Goal: Transaction & Acquisition: Purchase product/service

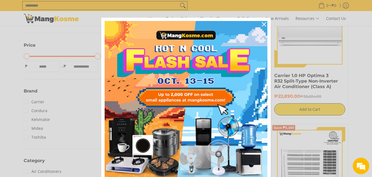
scroll to position [193, 0]
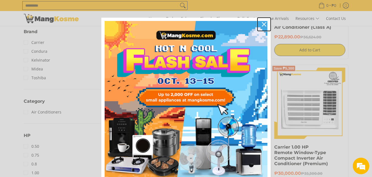
click at [262, 23] on icon "close icon" at bounding box center [264, 24] width 4 height 4
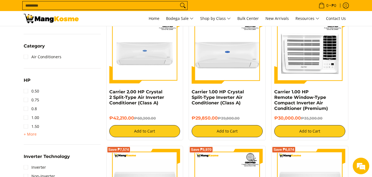
scroll to position [220, 0]
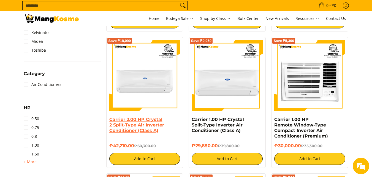
click at [140, 127] on link "Carrier 2.00 HP Crystal 2 Split-Type Air Inverter Conditioner (Class A)" at bounding box center [136, 124] width 55 height 16
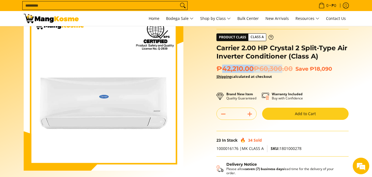
drag, startPoint x: 221, startPoint y: 69, endPoint x: 282, endPoint y: 73, distance: 60.7
click at [283, 72] on span "₱42,210.00 ₱60,300.00" at bounding box center [254, 68] width 76 height 8
click at [291, 78] on p "Shipping calculated at checkout" at bounding box center [282, 79] width 132 height 12
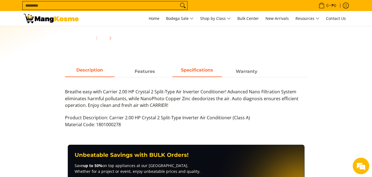
scroll to position [219, 0]
click at [196, 69] on span "Specifications" at bounding box center [197, 72] width 50 height 10
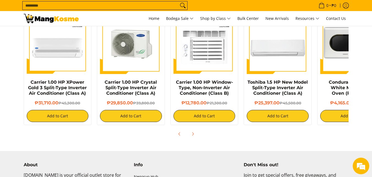
scroll to position [523, 0]
